Goal: Navigation & Orientation: Find specific page/section

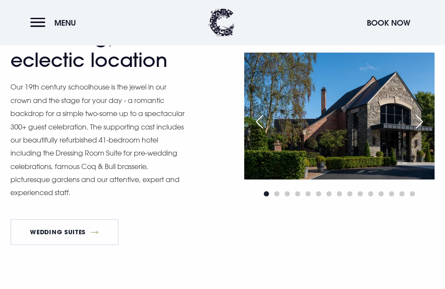
scroll to position [849, 0]
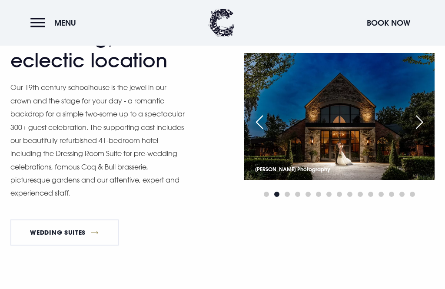
click at [425, 132] on div "Next slide" at bounding box center [419, 122] width 22 height 19
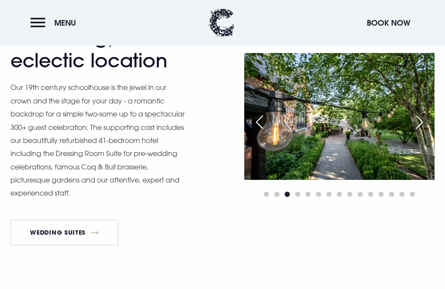
click at [428, 132] on div "Next slide" at bounding box center [419, 122] width 22 height 19
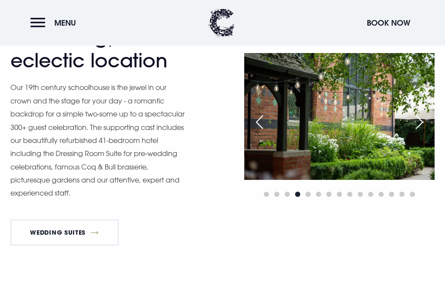
click at [426, 132] on div "Next slide" at bounding box center [419, 122] width 22 height 19
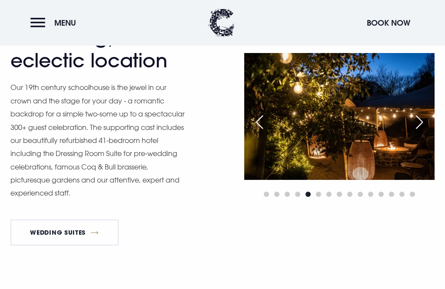
click at [424, 132] on div "Next slide" at bounding box center [419, 122] width 22 height 19
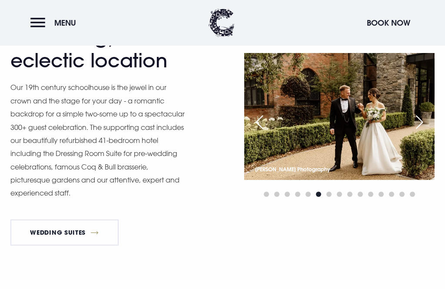
scroll to position [847, 0]
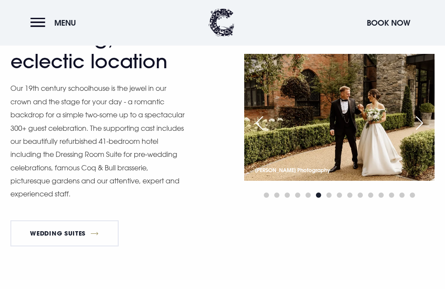
click at [256, 133] on div "Previous slide" at bounding box center [260, 123] width 22 height 19
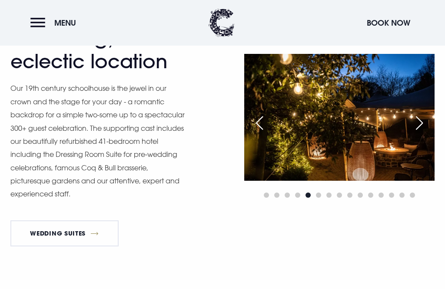
click at [425, 133] on div "Next slide" at bounding box center [419, 122] width 22 height 19
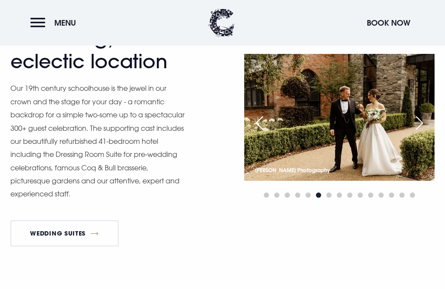
click at [426, 133] on div "Next slide" at bounding box center [419, 122] width 22 height 19
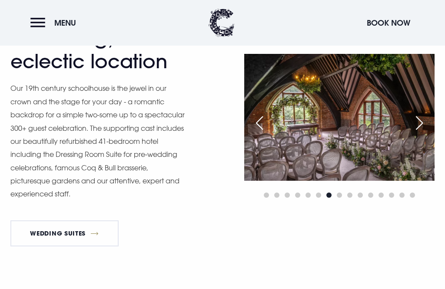
click at [423, 133] on div "Next slide" at bounding box center [419, 122] width 22 height 19
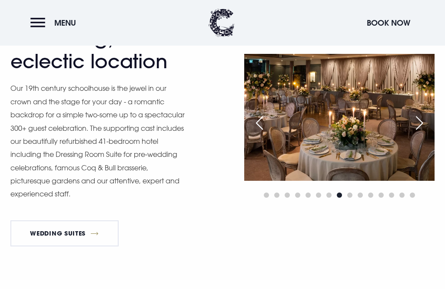
click at [419, 133] on div "Next slide" at bounding box center [419, 122] width 22 height 19
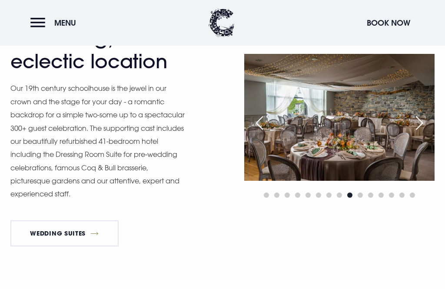
click at [423, 133] on div "Next slide" at bounding box center [419, 122] width 22 height 19
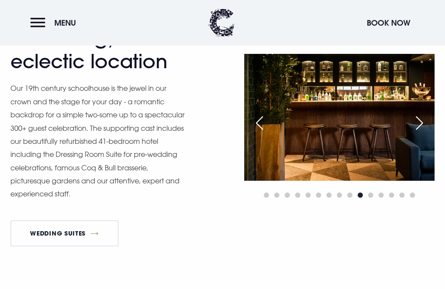
click at [422, 133] on div "Next slide" at bounding box center [419, 122] width 22 height 19
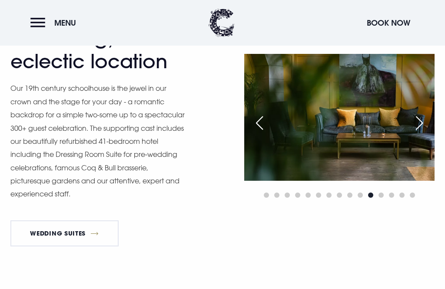
click at [421, 133] on div "Next slide" at bounding box center [419, 122] width 22 height 19
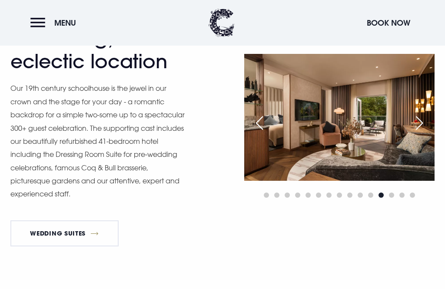
click at [421, 133] on div "Next slide" at bounding box center [419, 122] width 22 height 19
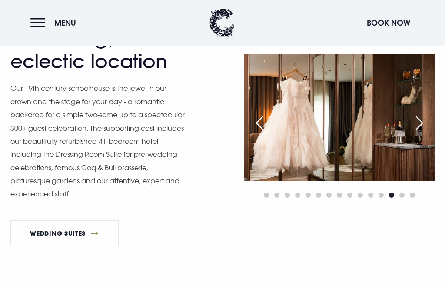
click at [254, 133] on div "Previous slide" at bounding box center [260, 122] width 22 height 19
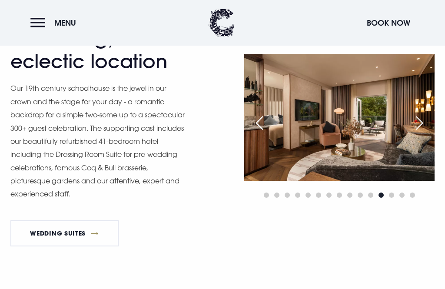
click at [427, 133] on div "Next slide" at bounding box center [419, 122] width 22 height 19
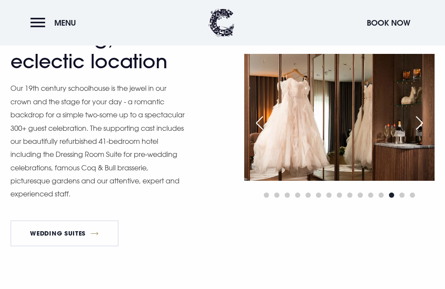
click at [424, 133] on div "Next slide" at bounding box center [419, 122] width 22 height 19
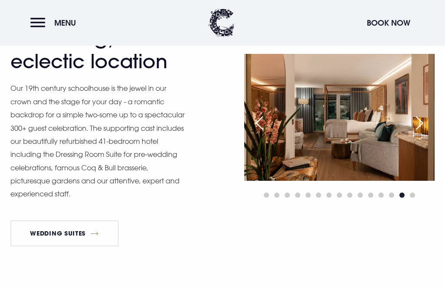
click at [423, 133] on div "Next slide" at bounding box center [419, 122] width 22 height 19
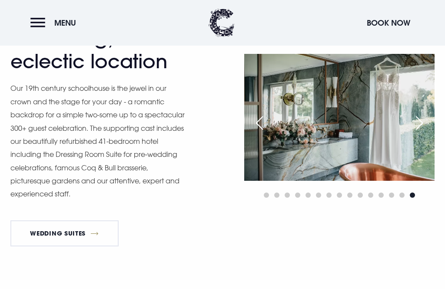
click at [423, 133] on div "Next slide" at bounding box center [419, 122] width 22 height 19
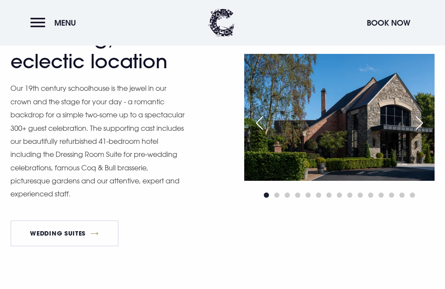
click at [423, 133] on div "Next slide" at bounding box center [419, 122] width 22 height 19
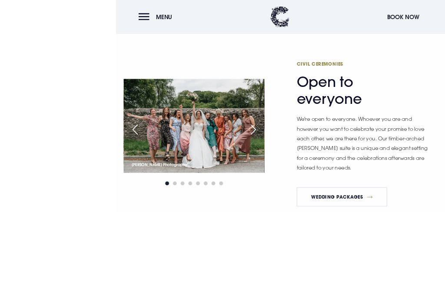
scroll to position [1138, 0]
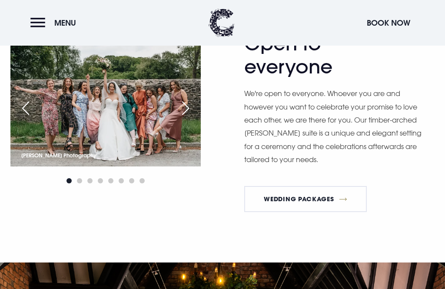
click at [193, 118] on div "Next slide" at bounding box center [186, 108] width 22 height 19
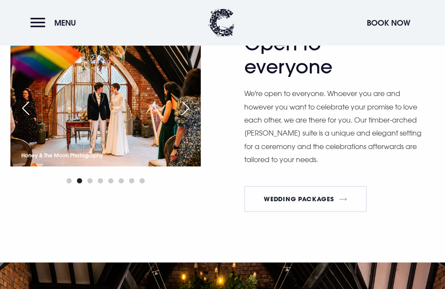
scroll to position [1137, 0]
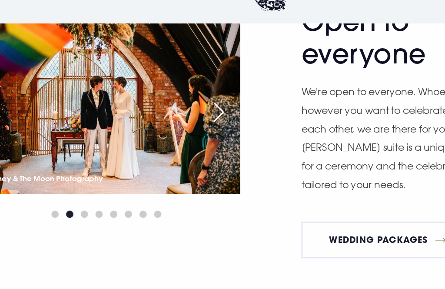
click at [175, 104] on div "Next slide" at bounding box center [186, 108] width 22 height 19
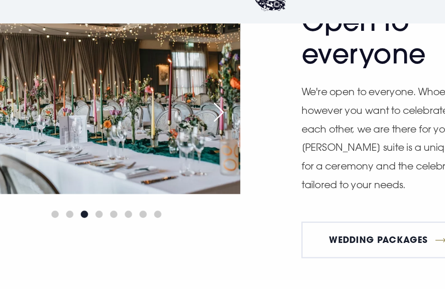
click at [175, 106] on div "Next slide" at bounding box center [186, 108] width 22 height 19
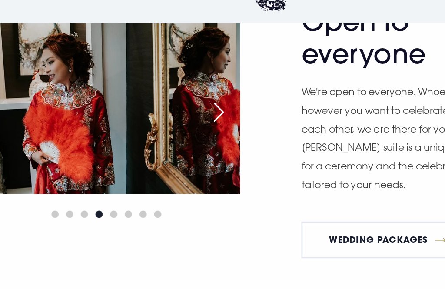
click at [175, 108] on div "Next slide" at bounding box center [186, 108] width 22 height 19
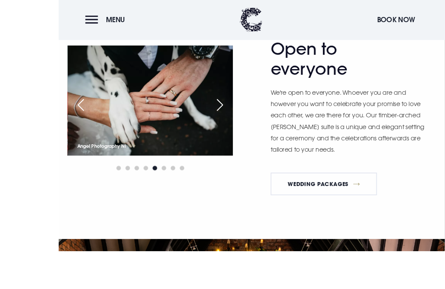
scroll to position [1154, 0]
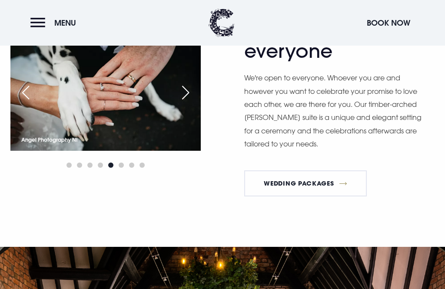
click at [192, 102] on div "Next slide" at bounding box center [186, 92] width 22 height 19
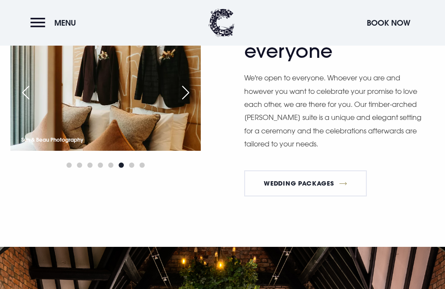
click at [191, 102] on div "Next slide" at bounding box center [186, 92] width 22 height 19
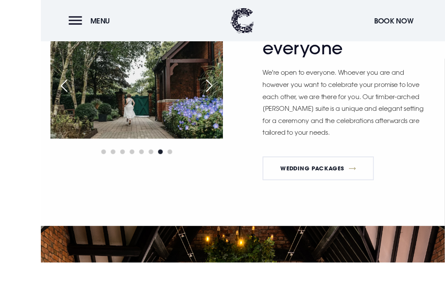
scroll to position [1166, 0]
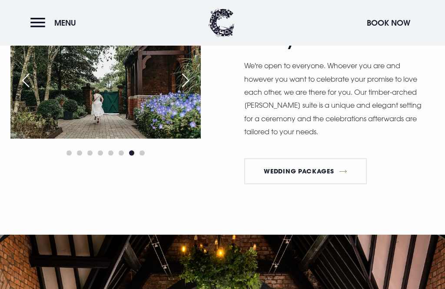
click at [193, 90] on div "Next slide" at bounding box center [186, 80] width 22 height 19
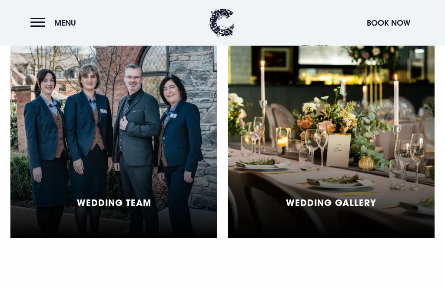
scroll to position [2177, 0]
click at [362, 175] on div "Wedding Gallery" at bounding box center [331, 141] width 207 height 194
